Goal: Book appointment/travel/reservation

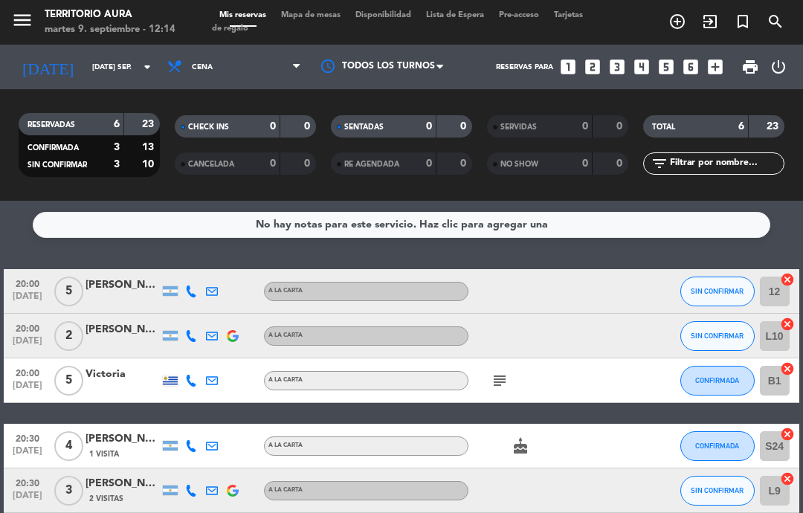
select select "es"
select select "lunch"
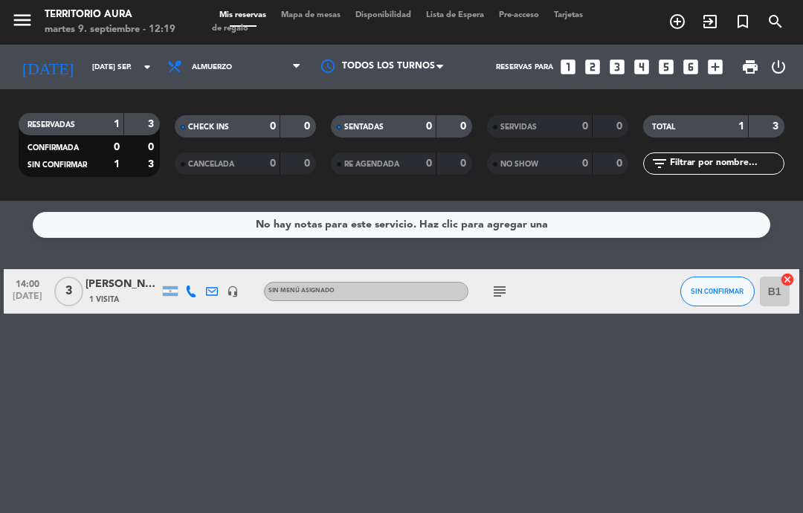
click at [595, 57] on icon "looks_two" at bounding box center [592, 66] width 19 height 19
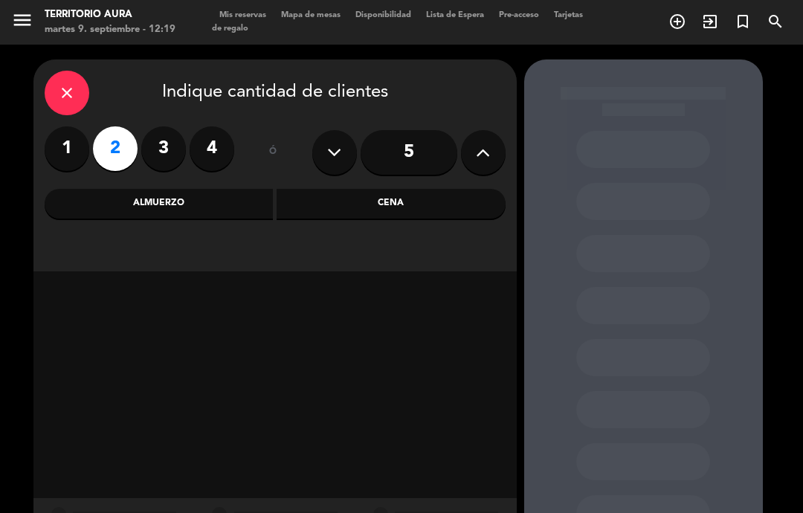
click at [170, 205] on div "Almuerzo" at bounding box center [159, 204] width 229 height 30
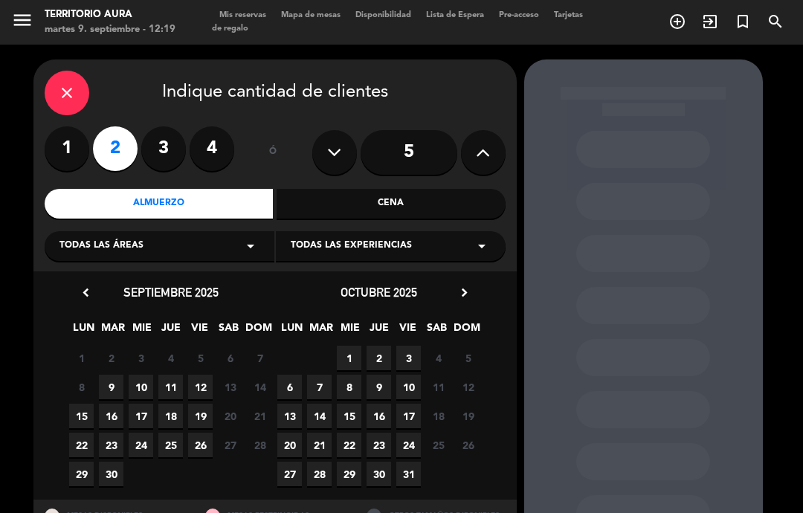
click at [173, 382] on span "11" at bounding box center [170, 387] width 25 height 25
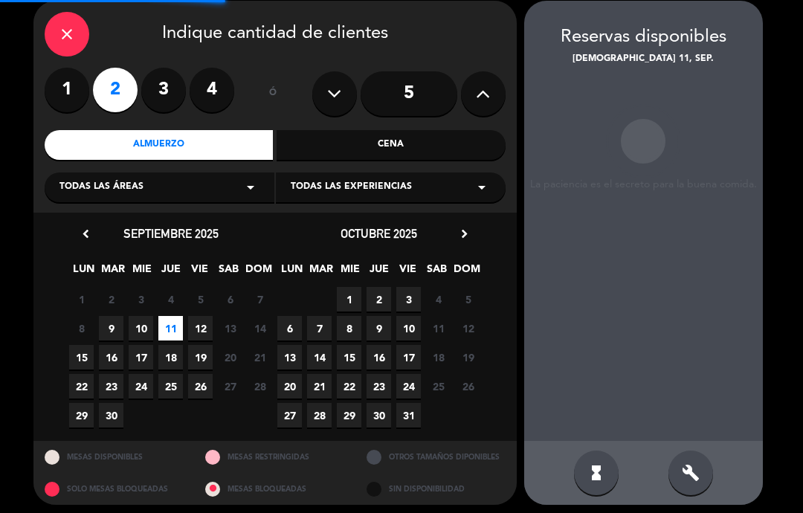
scroll to position [59, 0]
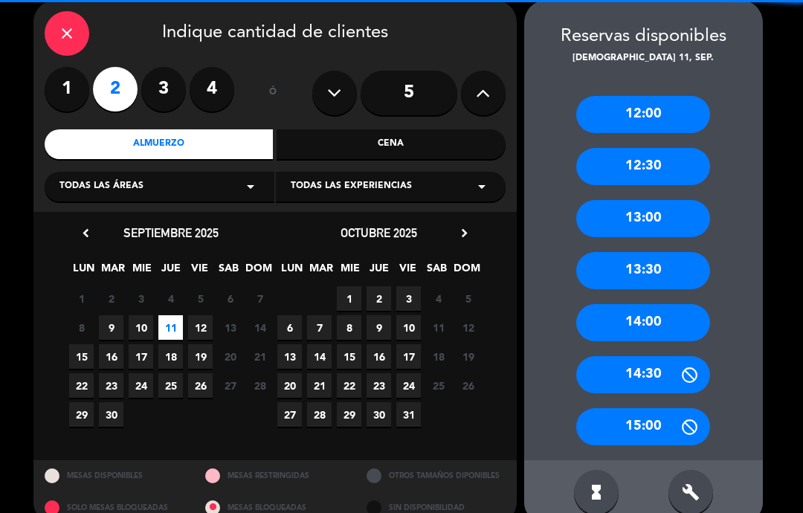
click at [113, 325] on span "9" at bounding box center [111, 327] width 25 height 25
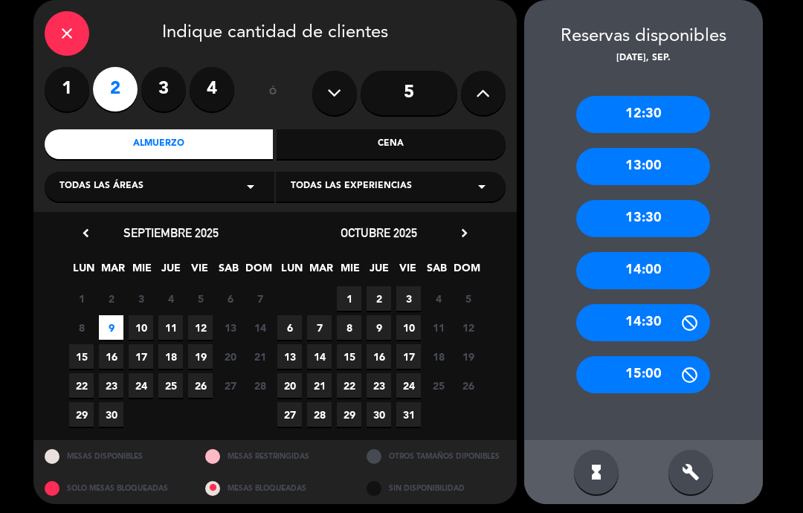
click at [640, 104] on div "12:30" at bounding box center [643, 114] width 134 height 37
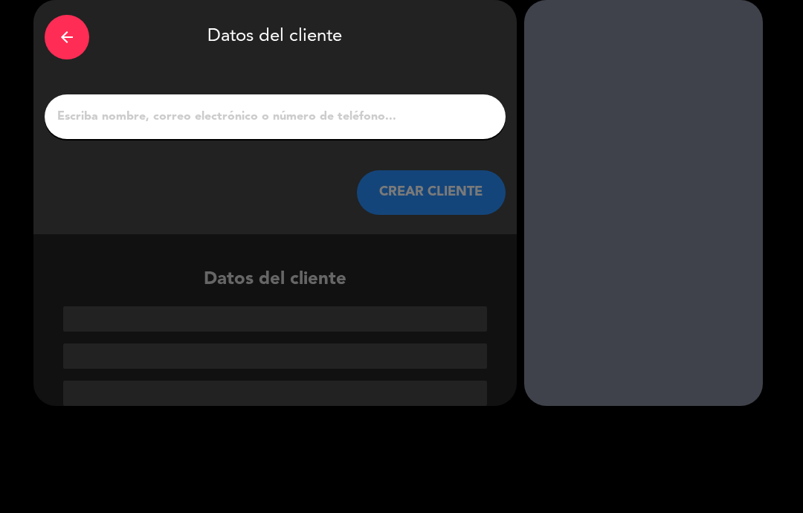
scroll to position [4, 0]
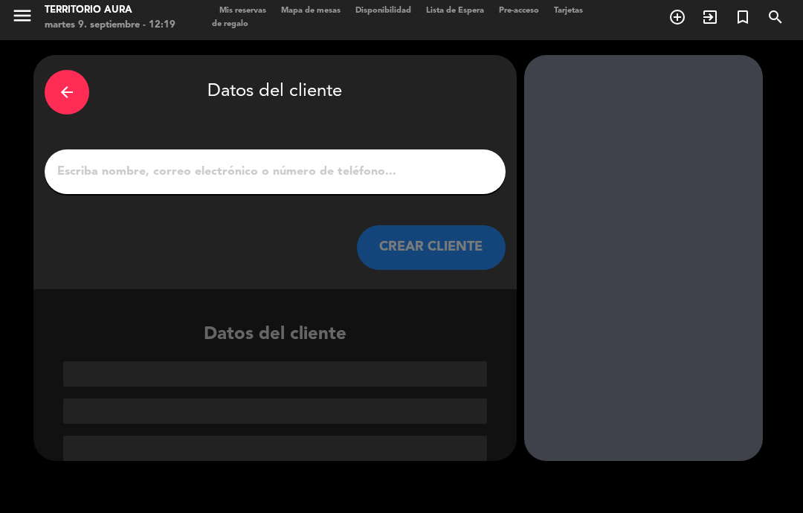
click at [303, 178] on input "1" at bounding box center [275, 171] width 439 height 21
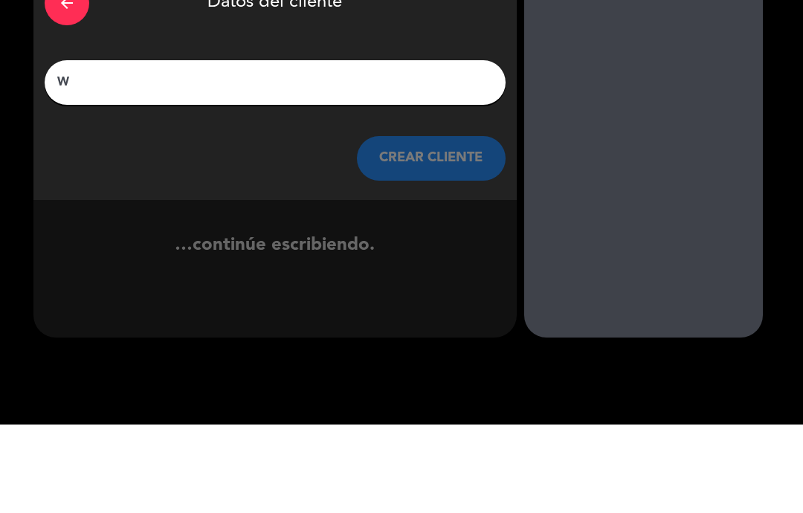
scroll to position [0, 0]
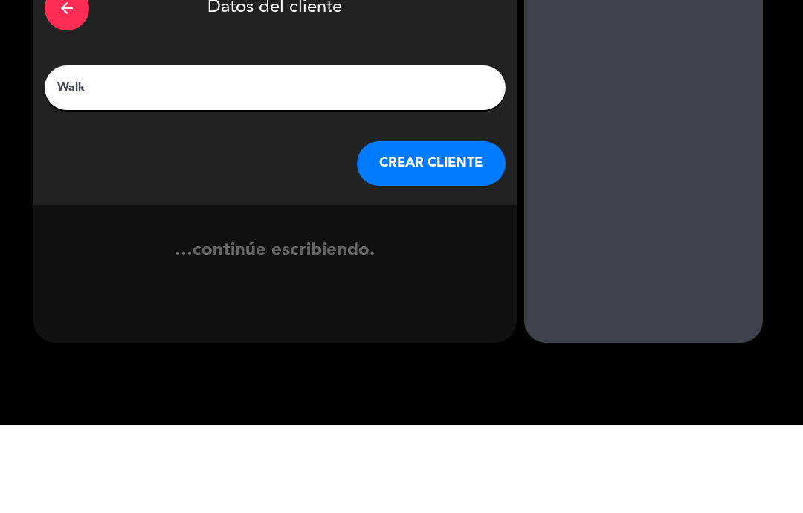
type input "Walk"
click at [438, 71] on div "arrow_back Datos del cliente" at bounding box center [275, 97] width 461 height 52
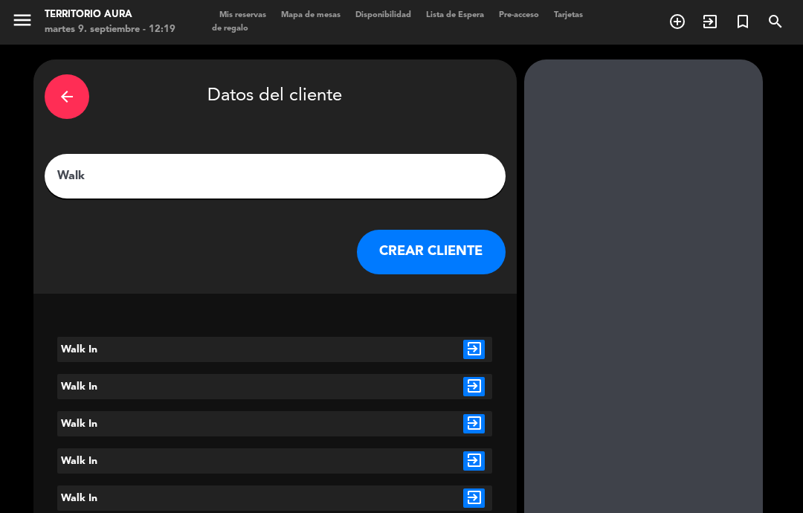
click at [475, 347] on icon "exit_to_app" at bounding box center [474, 349] width 22 height 19
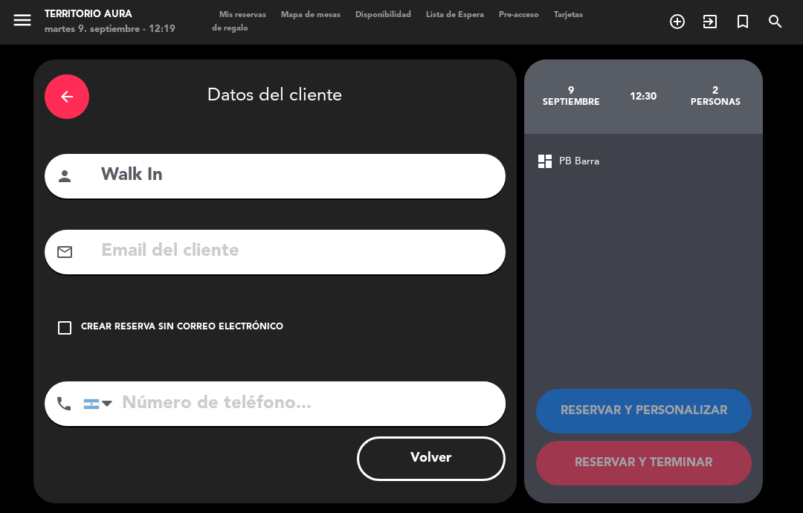
click at [70, 321] on icon "check_box_outline_blank" at bounding box center [65, 328] width 18 height 18
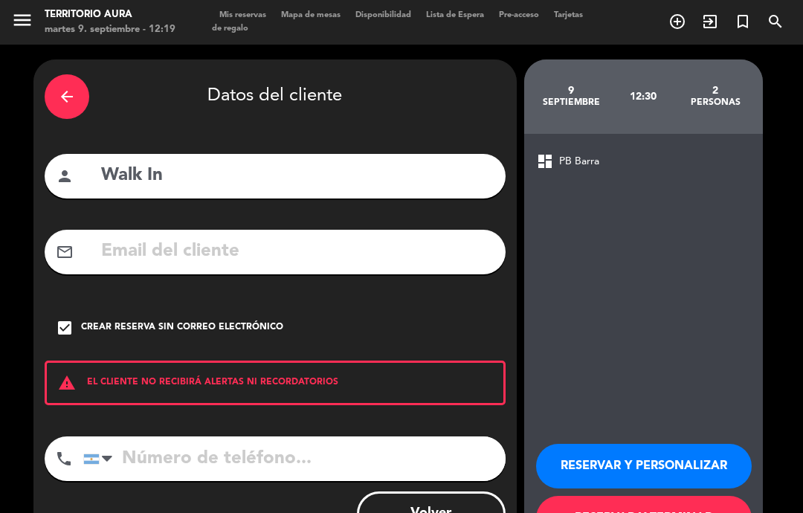
scroll to position [42, 0]
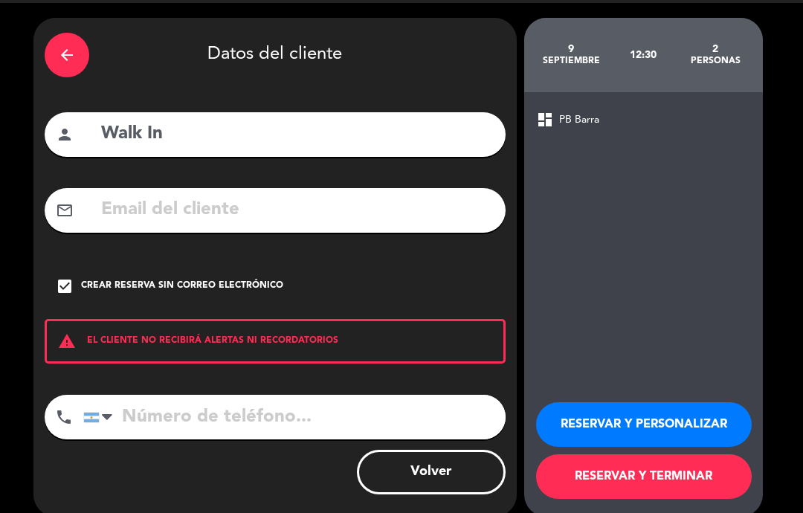
click at [644, 483] on button "RESERVAR Y TERMINAR" at bounding box center [644, 476] width 216 height 45
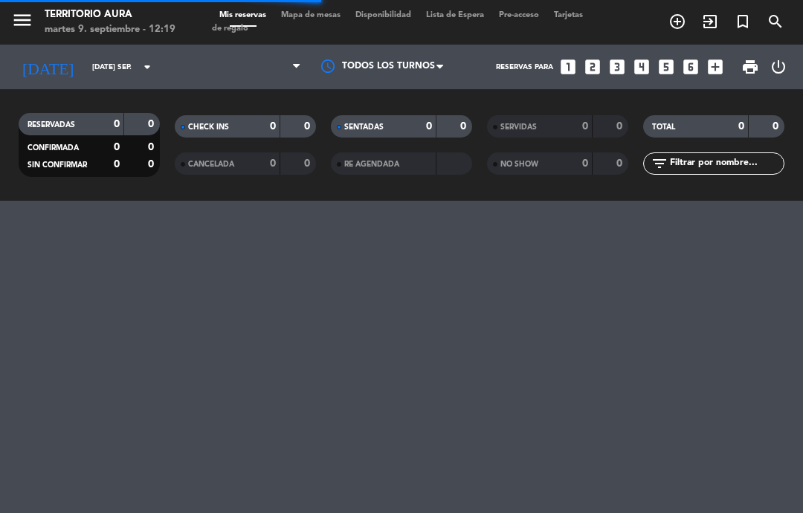
select select "lunch"
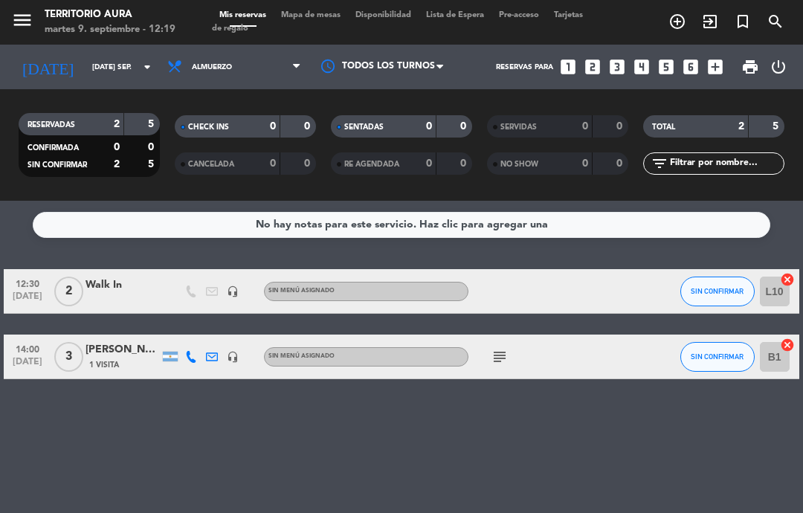
click at [123, 285] on div "Walk In" at bounding box center [123, 285] width 74 height 17
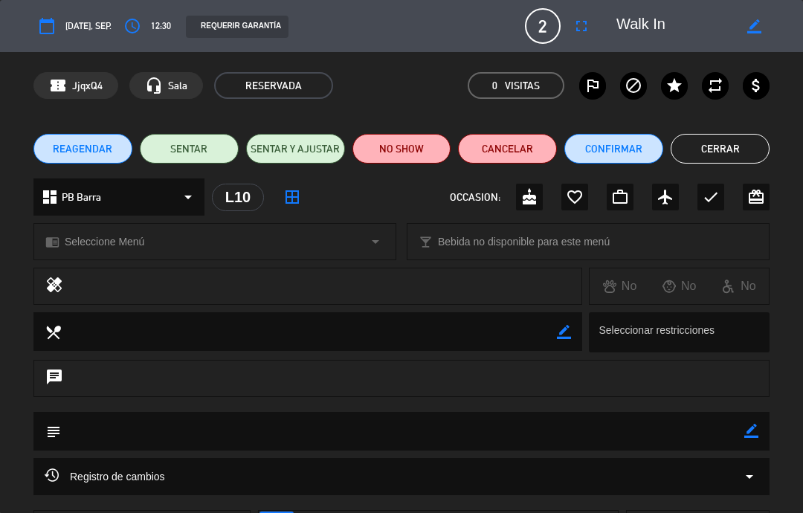
click at [188, 146] on button "SENTAR" at bounding box center [189, 149] width 99 height 30
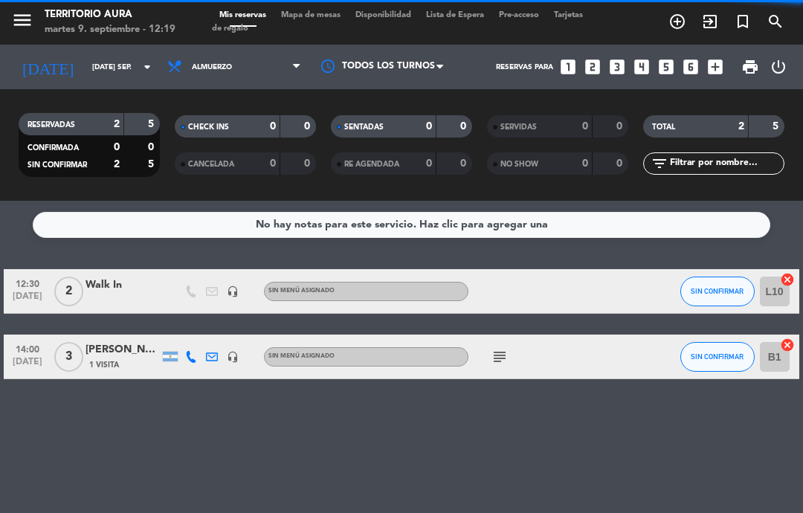
select select "lunch"
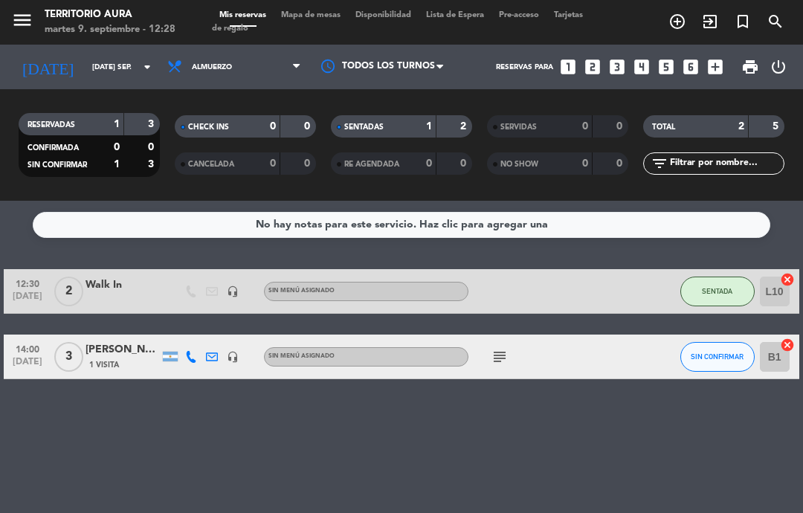
click at [122, 62] on input "[DATE] sep." at bounding box center [136, 67] width 102 height 23
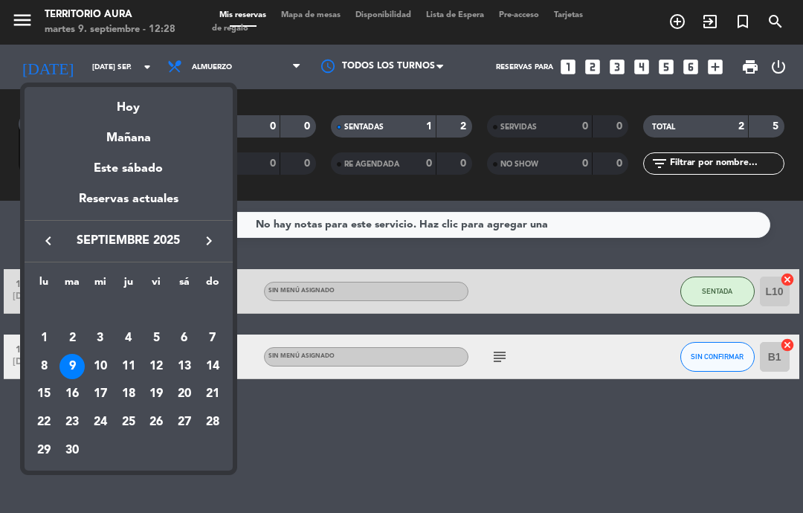
click at [106, 367] on div "10" at bounding box center [100, 366] width 25 height 25
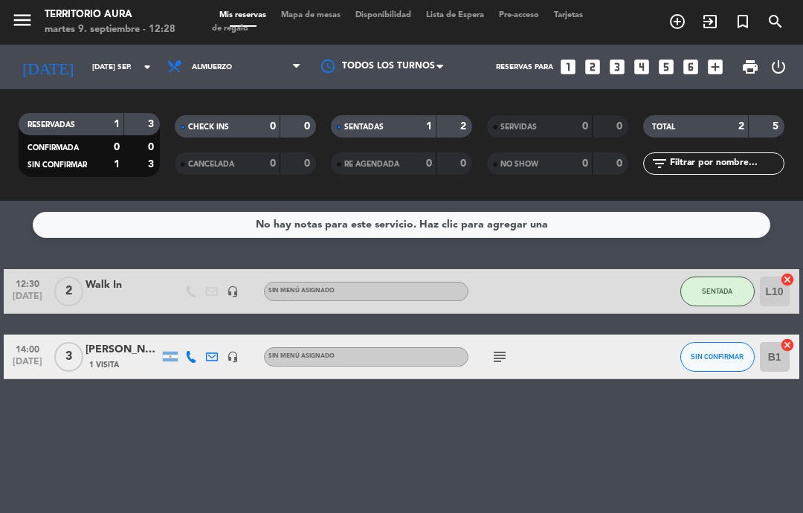
type input "mié. [DATE]"
select select "lunch"
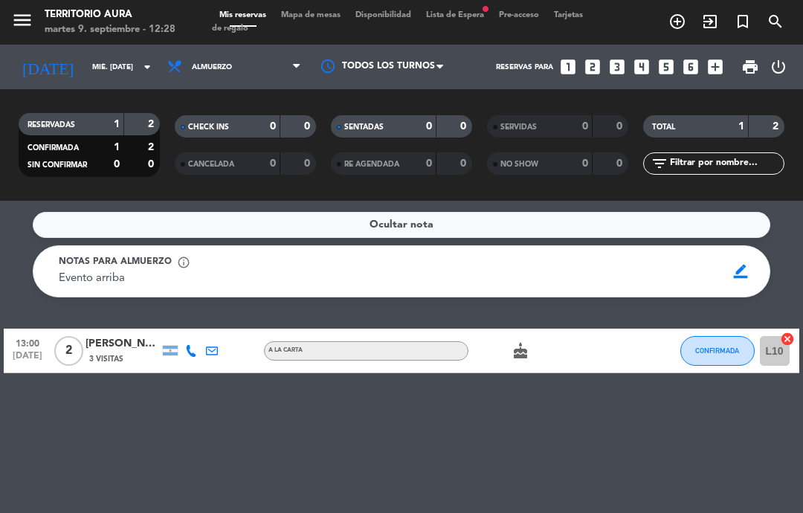
click at [242, 271] on div "Evento arriba Evento arriba" at bounding box center [387, 279] width 657 height 18
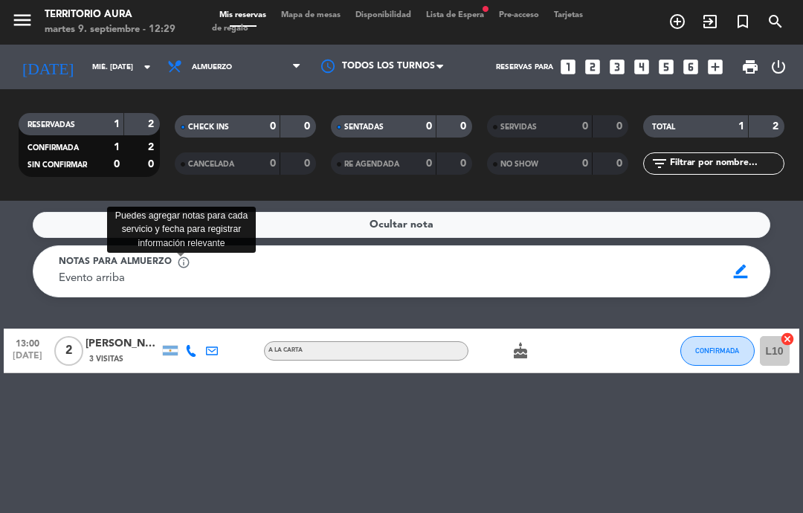
click at [177, 260] on span "info_outline" at bounding box center [183, 262] width 13 height 13
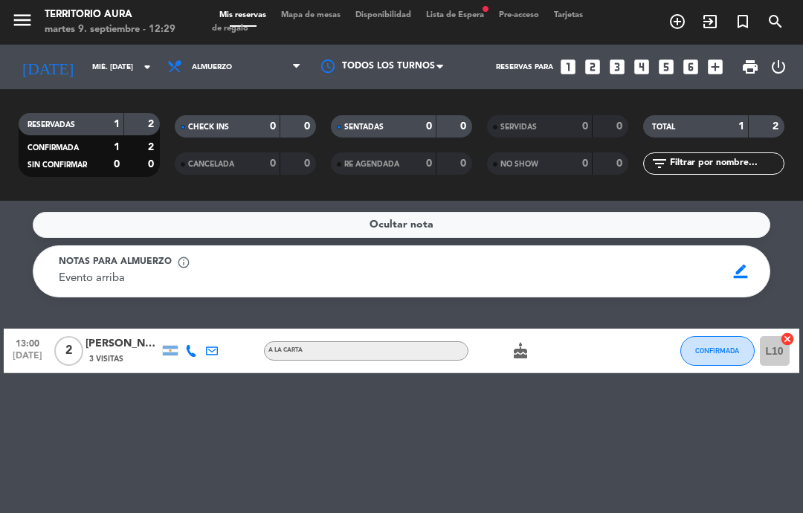
click at [129, 445] on div "Ocultar nota Notas para almuerzo info_outline Evento arriba Evento arriba borde…" at bounding box center [401, 357] width 803 height 312
click at [524, 349] on icon "cake" at bounding box center [521, 351] width 18 height 18
click at [348, 434] on div "Ocultar nota Notas para almuerzo info_outline Evento arriba Evento arriba borde…" at bounding box center [401, 357] width 803 height 312
select select "lunch"
